Goal: Book appointment/travel/reservation

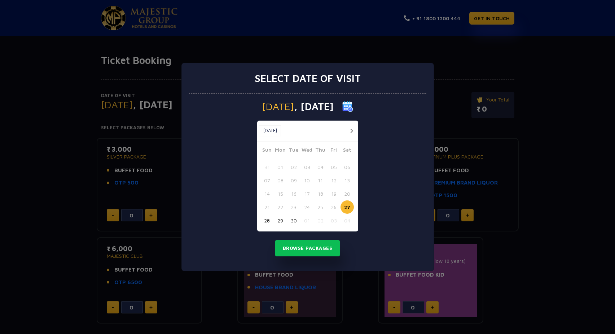
click at [352, 128] on button "button" at bounding box center [352, 130] width 9 height 9
click at [353, 131] on button "button" at bounding box center [352, 130] width 9 height 9
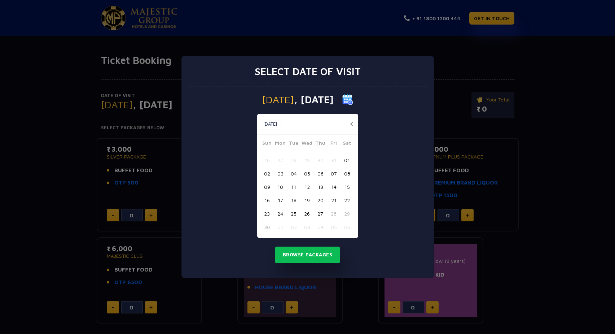
click at [348, 124] on button "button" at bounding box center [352, 123] width 9 height 9
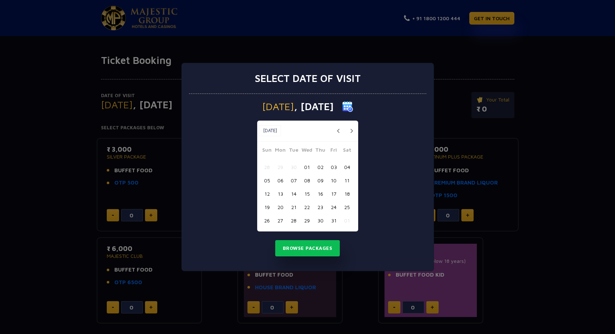
click at [321, 206] on button "23" at bounding box center [320, 206] width 13 height 13
click at [279, 221] on button "27" at bounding box center [280, 220] width 13 height 13
click at [301, 246] on button "Browse Packages" at bounding box center [307, 248] width 65 height 17
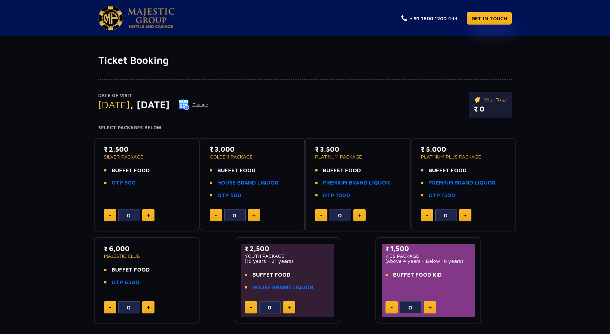
click at [550, 142] on div "Date of Visit [DATE] Change Your Total ₹ 0 Select Packages Below ₹ 2,500 SILVER…" at bounding box center [305, 194] width 610 height 257
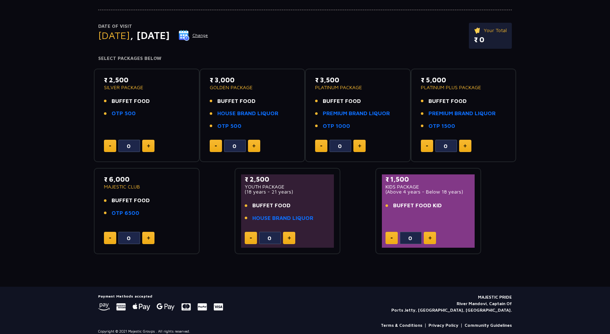
scroll to position [91, 0]
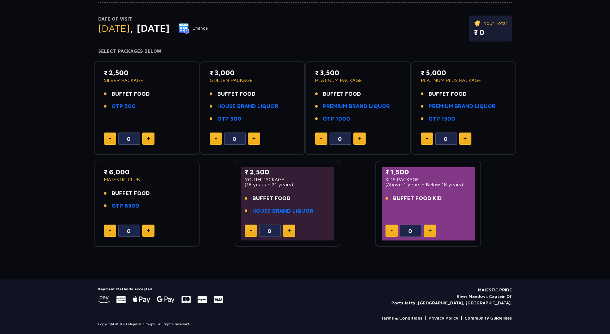
click at [189, 23] on img at bounding box center [184, 28] width 11 height 11
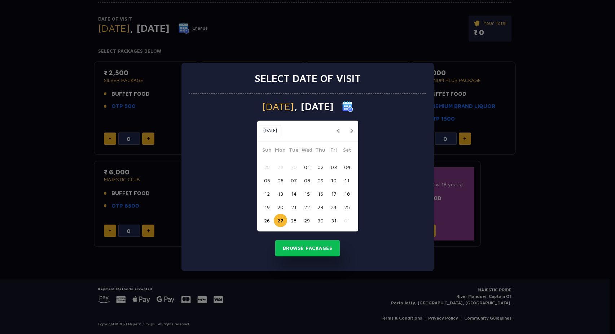
click at [334, 206] on button "24" at bounding box center [333, 206] width 13 height 13
click at [316, 252] on button "Browse Packages" at bounding box center [307, 248] width 65 height 17
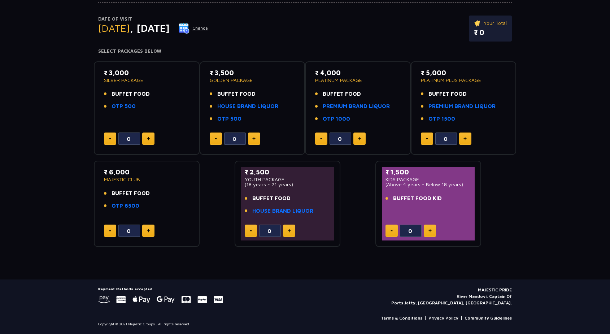
click at [565, 176] on div "Date of Visit [DATE] Change Your Total ₹ 0 Select Packages Below ₹ 3,000 SILVER…" at bounding box center [305, 118] width 610 height 257
click at [538, 232] on div "Date of Visit [DATE] Change Your Total ₹ 0 Select Packages Below ₹ 3,000 SILVER…" at bounding box center [305, 118] width 610 height 257
click at [589, 143] on div "Date of Visit [DATE] Change Your Total ₹ 0 Select Packages Below ₹ 3,000 SILVER…" at bounding box center [305, 118] width 610 height 257
click at [555, 125] on div "Date of Visit [DATE] Change Your Total ₹ 0 Select Packages Below ₹ 3,000 SILVER…" at bounding box center [305, 118] width 610 height 257
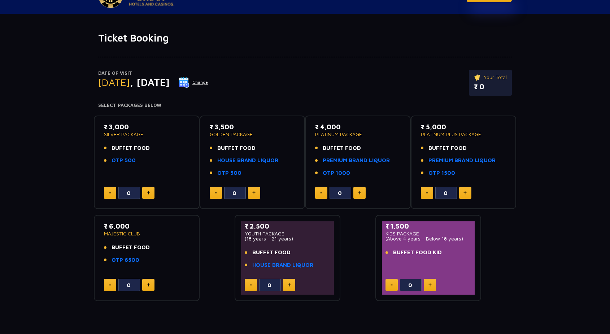
scroll to position [0, 0]
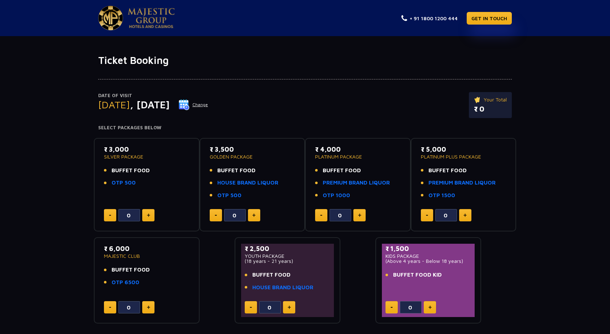
click at [549, 126] on div "Date of Visit [DATE] Change Your Total ₹ 0 Select Packages Below ₹ 3,000 SILVER…" at bounding box center [305, 194] width 610 height 257
click at [568, 76] on div "Date of Visit [DATE] Change Your Total ₹ 0 Select Packages Below ₹ 3,000 SILVER…" at bounding box center [305, 194] width 610 height 257
click at [156, 12] on img at bounding box center [151, 18] width 47 height 20
